Goal: Task Accomplishment & Management: Use online tool/utility

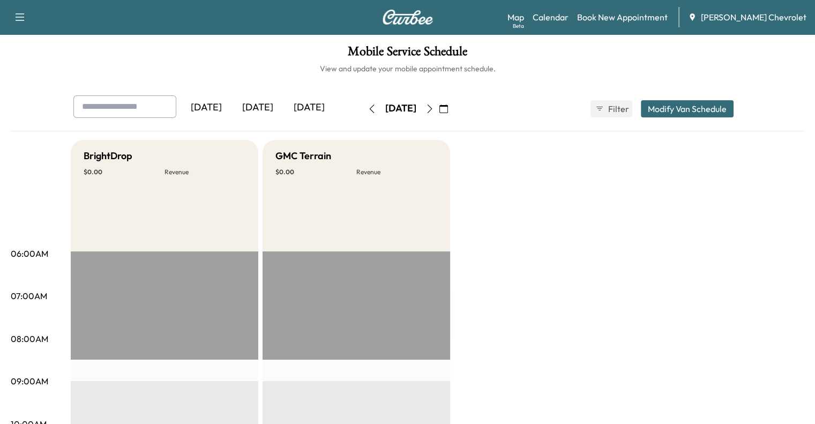
click at [284, 107] on div "[DATE]" at bounding box center [309, 107] width 51 height 25
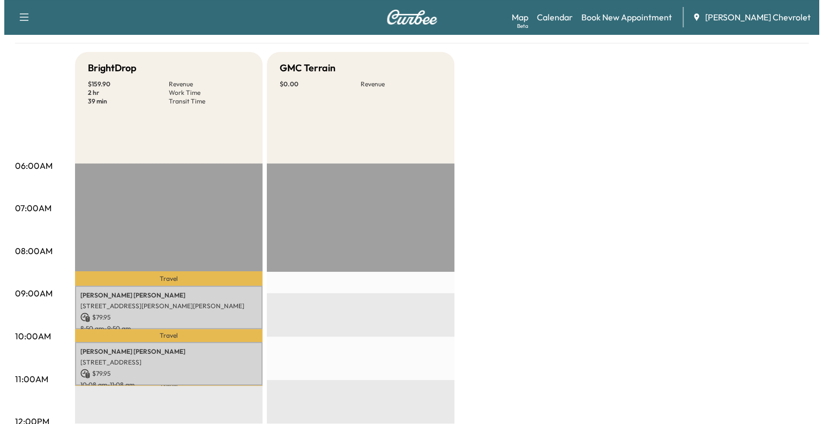
scroll to position [90, 0]
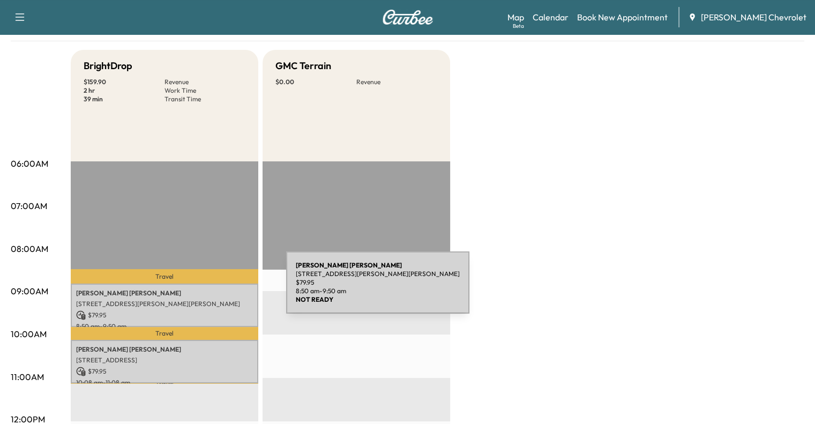
click at [206, 289] on p "[PERSON_NAME]" at bounding box center [164, 293] width 177 height 9
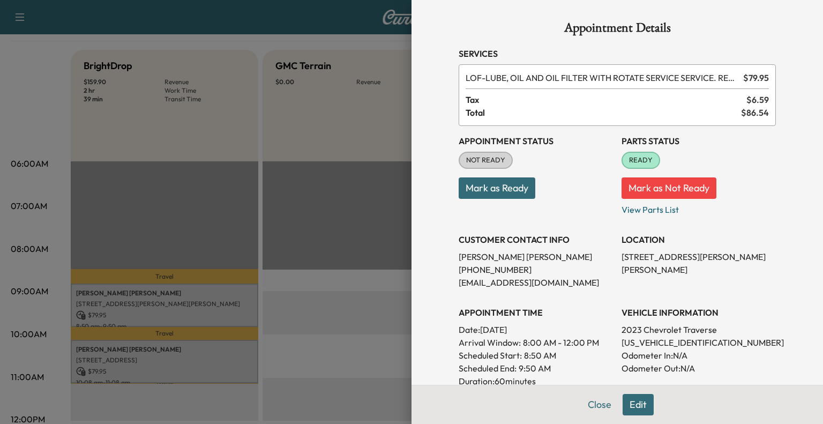
click at [296, 248] on div at bounding box center [411, 212] width 823 height 424
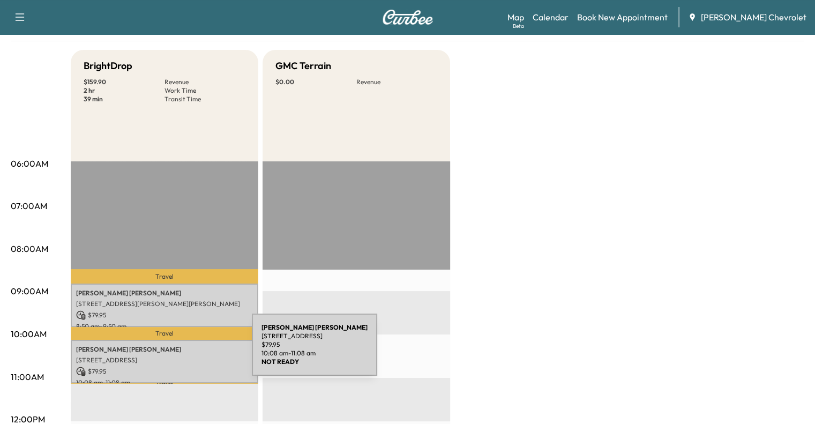
click at [172, 351] on div "[PERSON_NAME] [STREET_ADDRESS] $ 79.95 10:08 am - 11:08 am" at bounding box center [165, 361] width 188 height 43
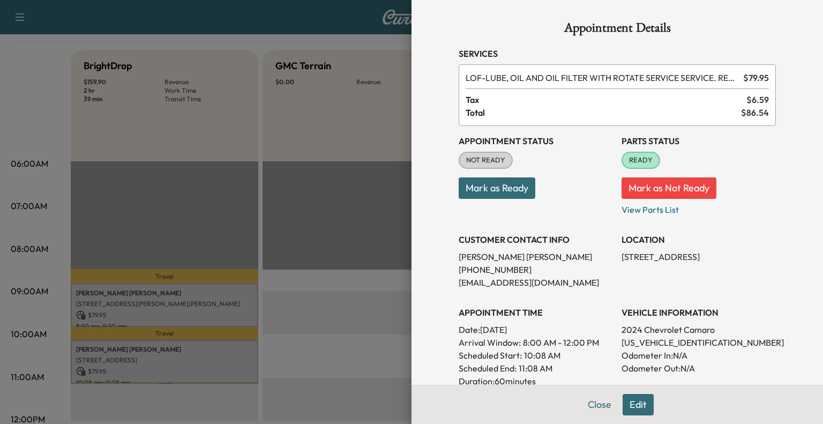
click at [347, 247] on div at bounding box center [411, 212] width 823 height 424
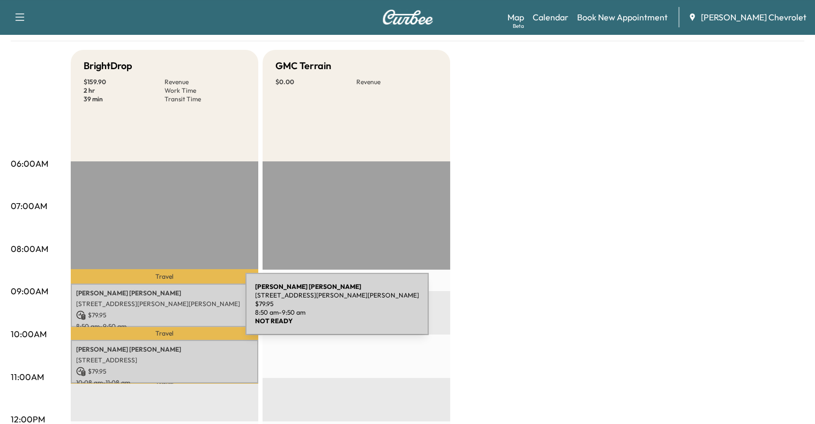
click at [165, 310] on p "$ 79.95" at bounding box center [164, 315] width 177 height 10
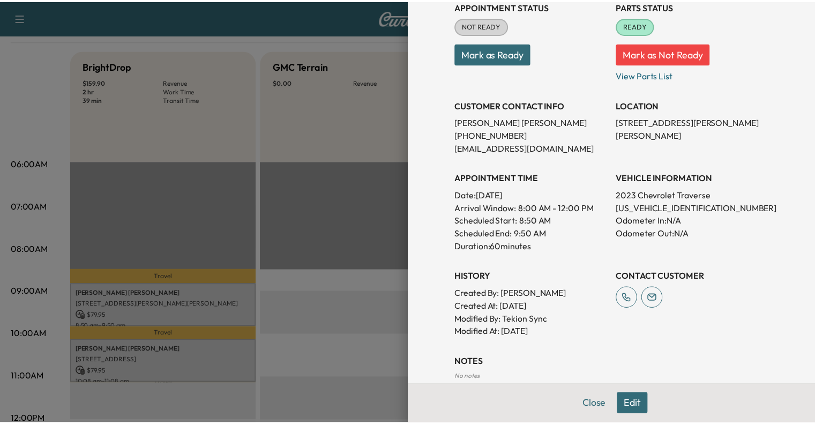
scroll to position [120, 0]
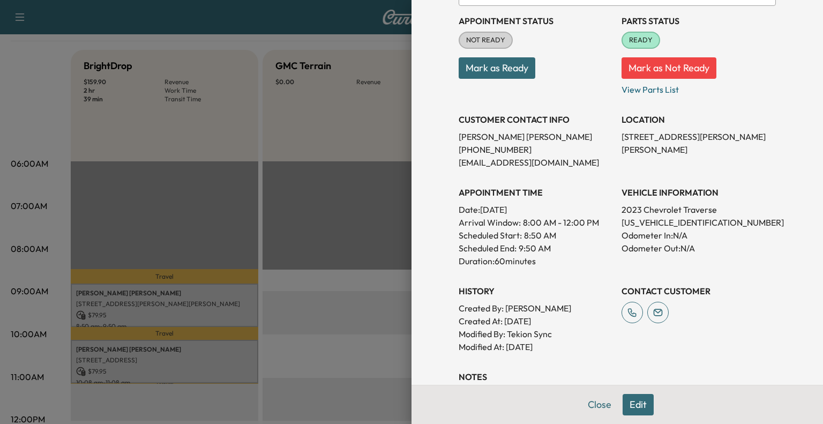
click at [350, 202] on div at bounding box center [411, 212] width 823 height 424
